Goal: Task Accomplishment & Management: Manage account settings

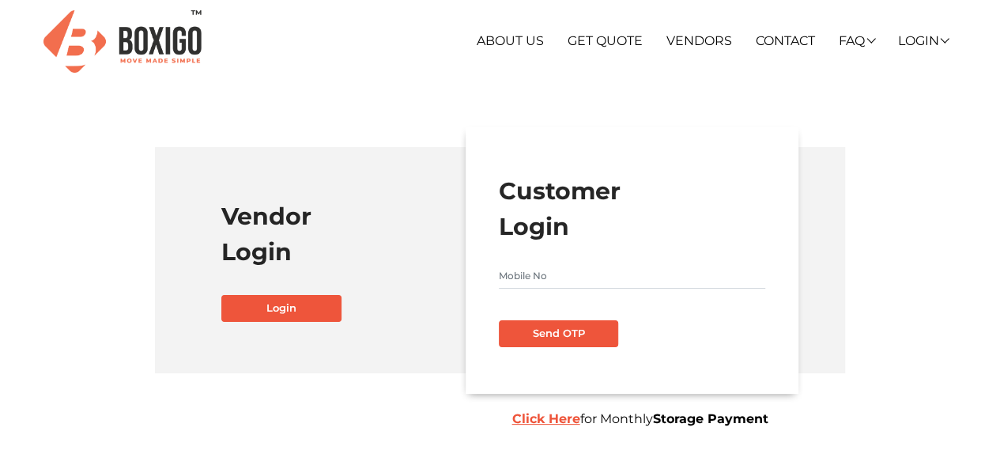
click at [543, 270] on input "text" at bounding box center [632, 275] width 266 height 25
click at [549, 423] on b "Click Here" at bounding box center [546, 418] width 68 height 15
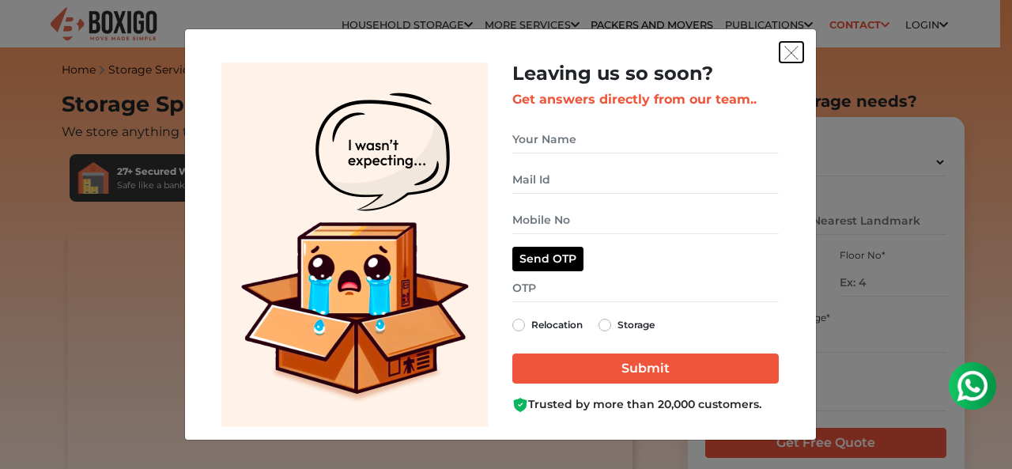
click at [797, 51] on img "get free quote dialog" at bounding box center [791, 53] width 14 height 14
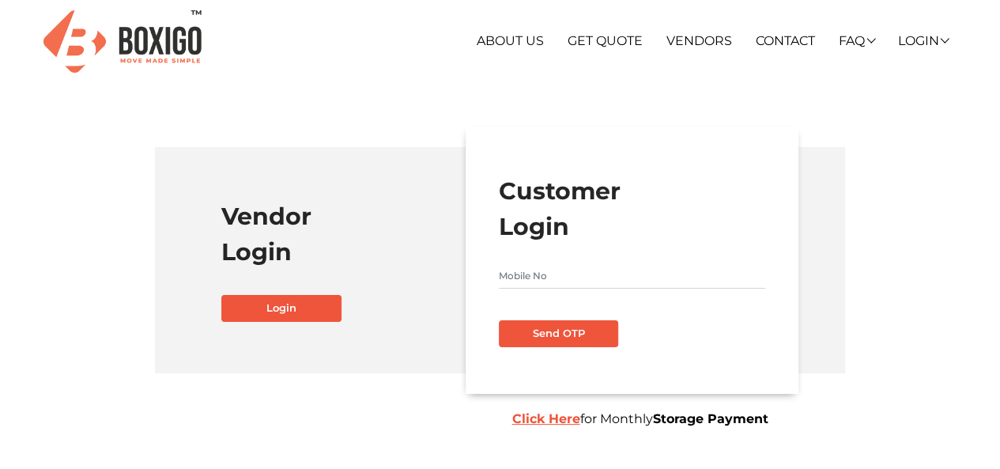
click at [549, 270] on input "text" at bounding box center [632, 275] width 266 height 25
type input "7845386740"
click at [545, 330] on button "Send OTP" at bounding box center [559, 333] width 120 height 27
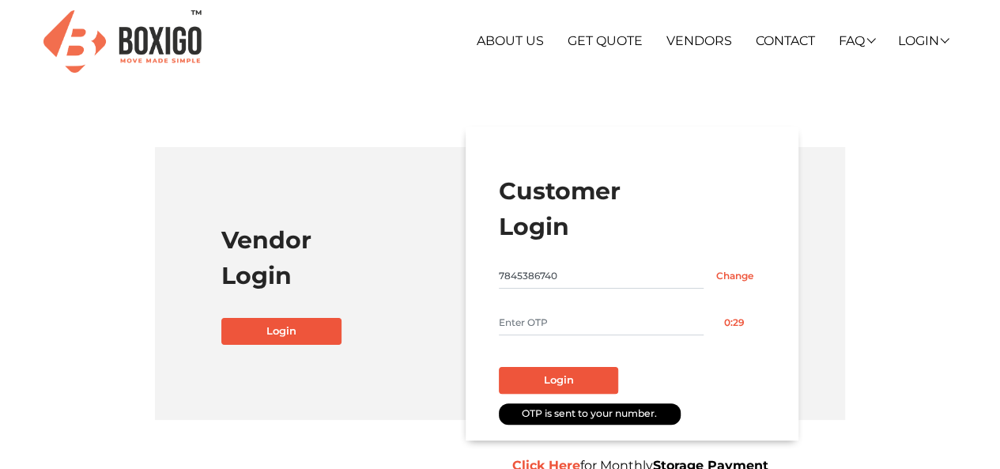
click at [541, 328] on input "text" at bounding box center [602, 322] width 206 height 25
type input "8823"
click at [553, 383] on button "Login" at bounding box center [559, 380] width 120 height 27
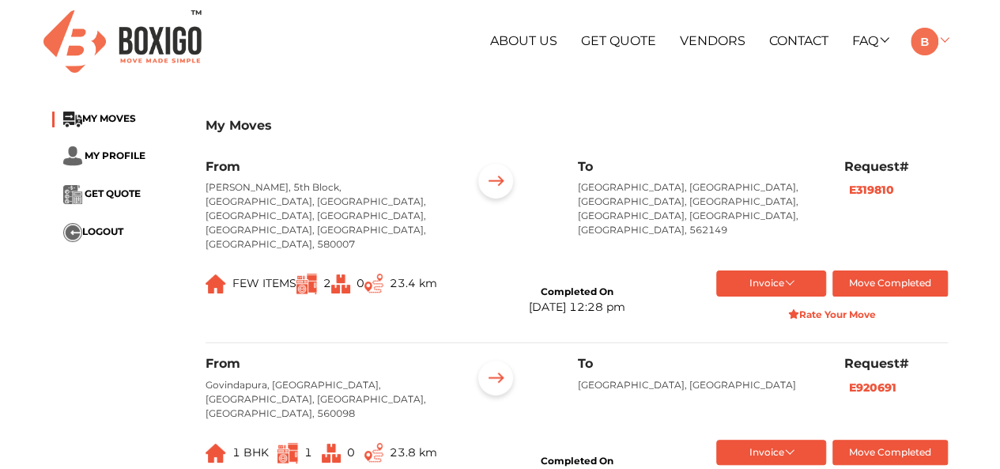
click at [941, 42] on link at bounding box center [929, 40] width 37 height 15
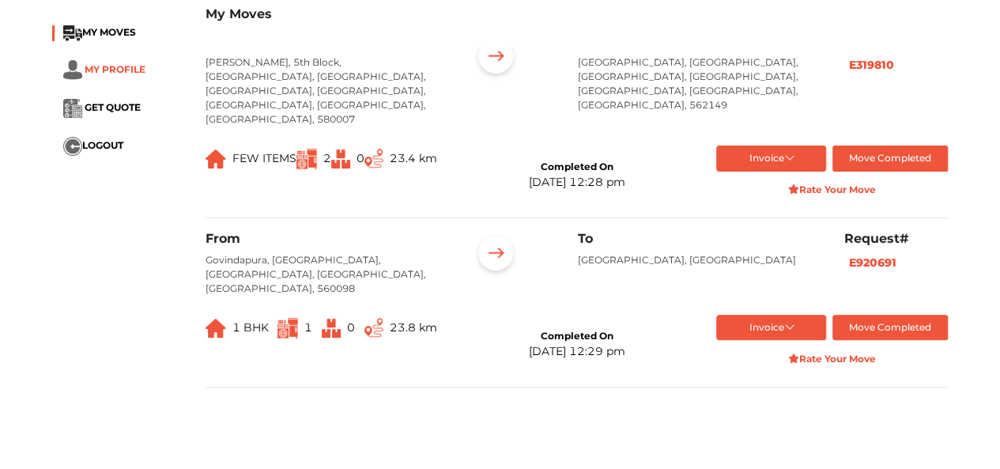
scroll to position [126, 0]
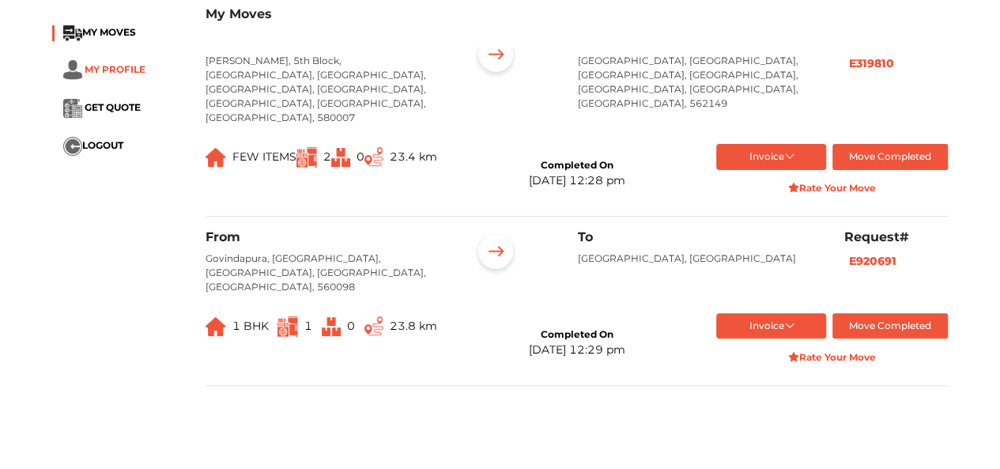
click at [106, 74] on span "MY PROFILE" at bounding box center [115, 69] width 61 height 12
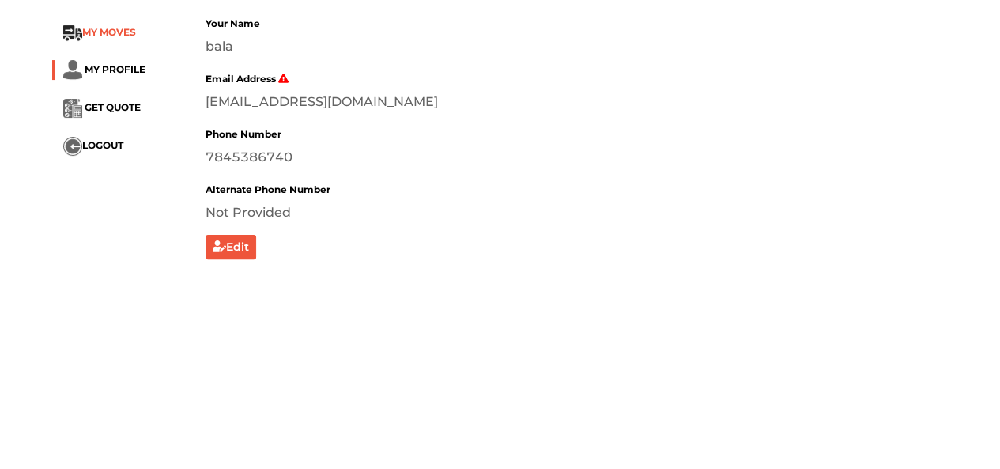
click at [115, 36] on span "MY MOVES" at bounding box center [109, 32] width 54 height 12
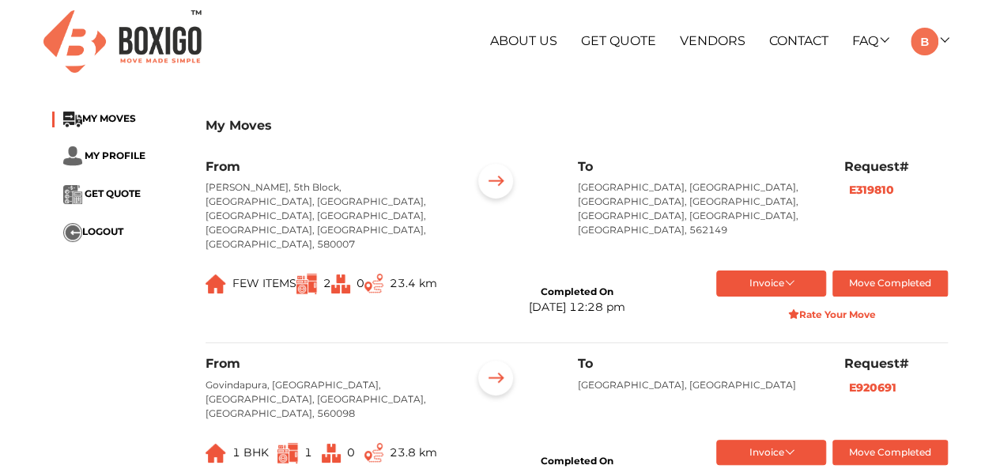
click at [949, 36] on div "About Us Get Quote Vendors Contact FAQ Customer FAQ Vendor FAQ My Moves My Prof…" at bounding box center [653, 42] width 613 height 28
click at [944, 39] on link at bounding box center [929, 40] width 37 height 15
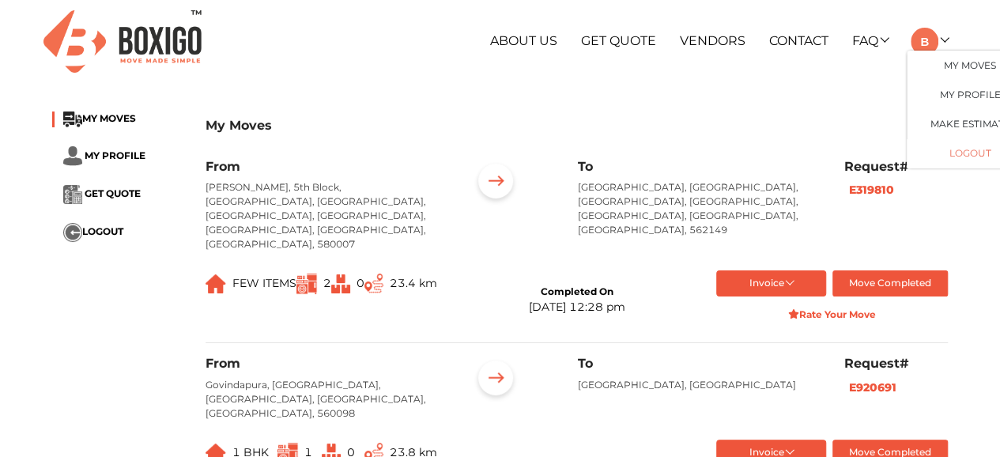
click at [967, 154] on button "LOGOUT" at bounding box center [970, 152] width 126 height 29
